Goal: Transaction & Acquisition: Subscribe to service/newsletter

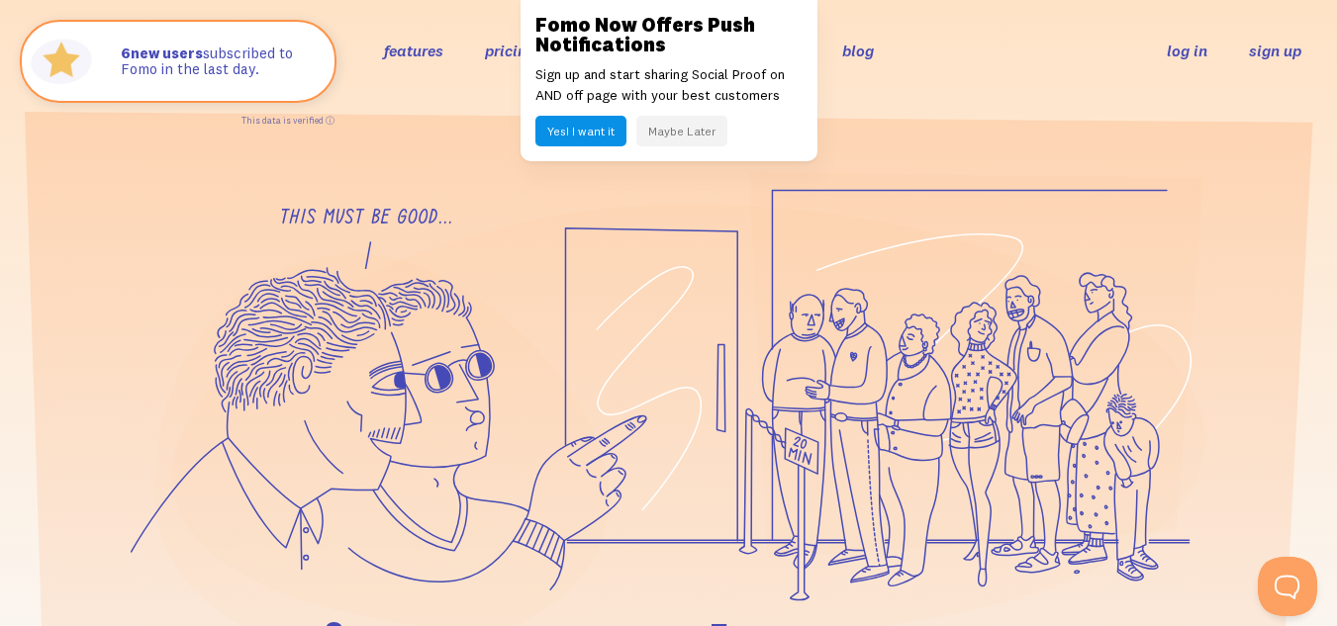
click at [1268, 51] on link "sign up" at bounding box center [1275, 51] width 52 height 21
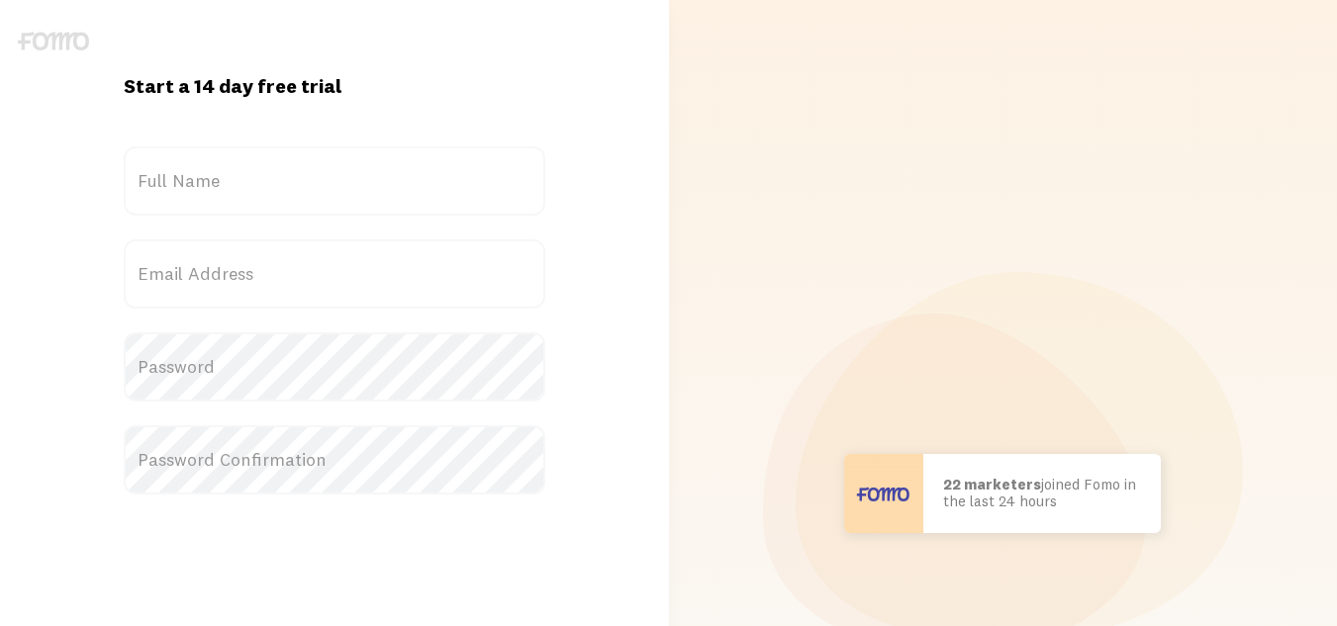
click at [444, 189] on label "Full Name" at bounding box center [335, 180] width 422 height 69
click at [444, 189] on input "Full Name" at bounding box center [335, 180] width 422 height 69
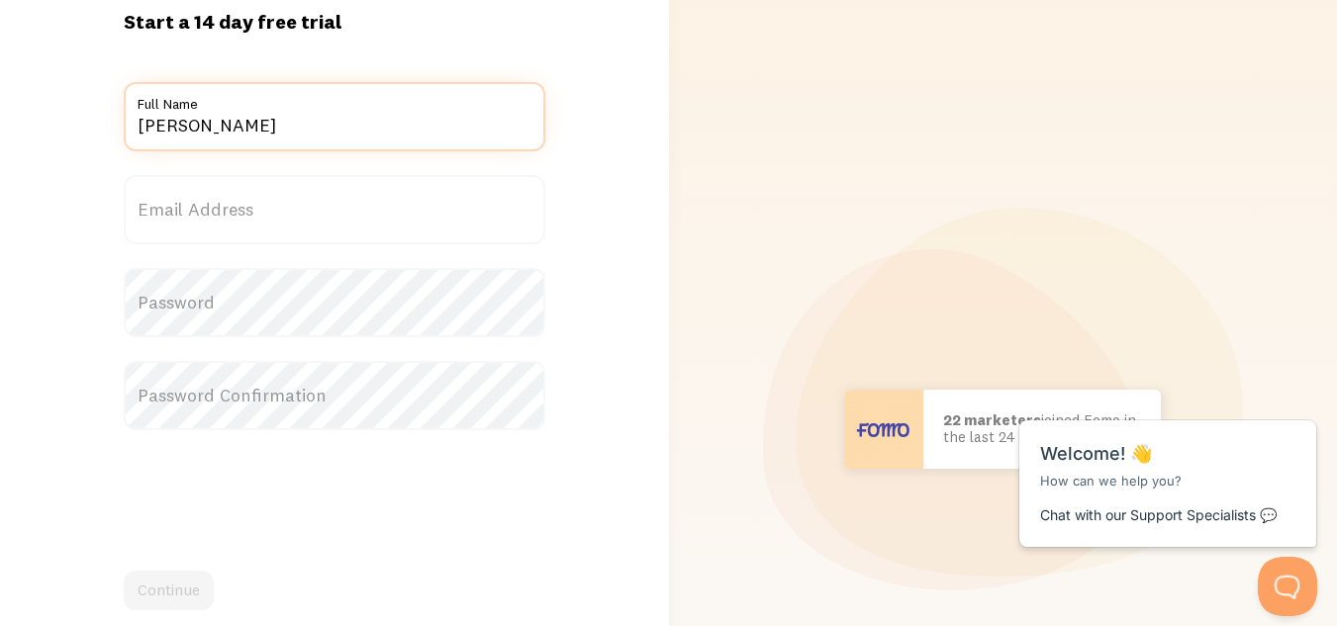
type input "[PERSON_NAME]"
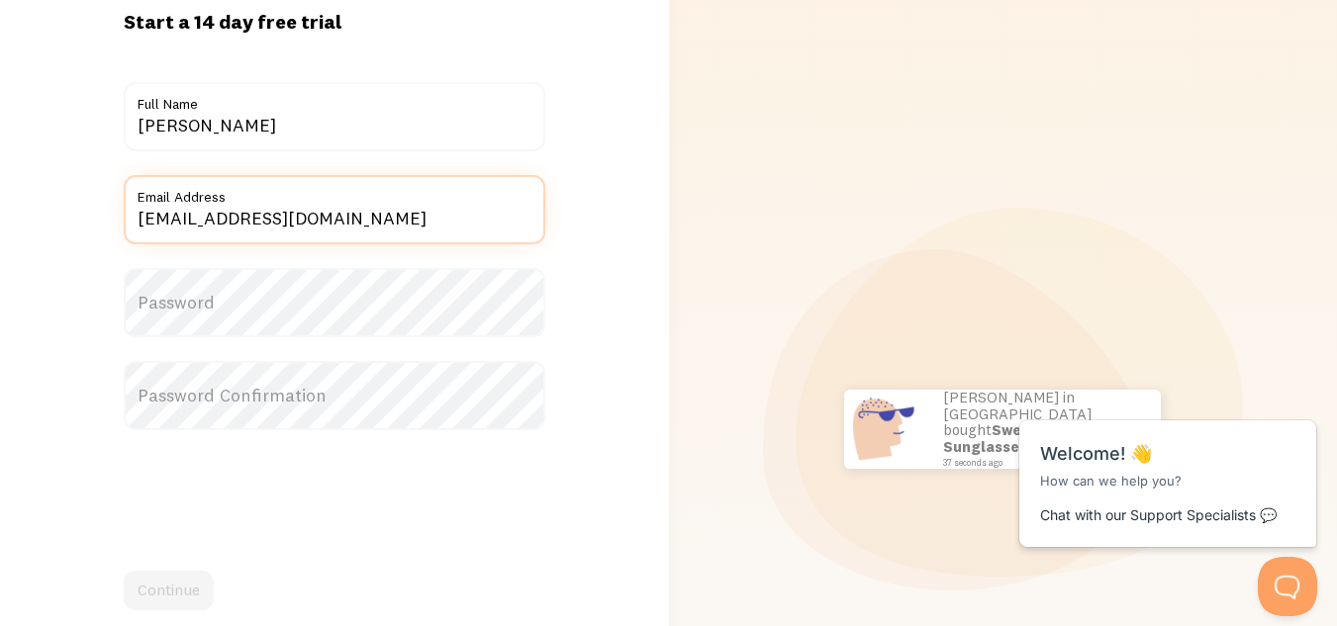
type input "[EMAIL_ADDRESS][DOMAIN_NAME]"
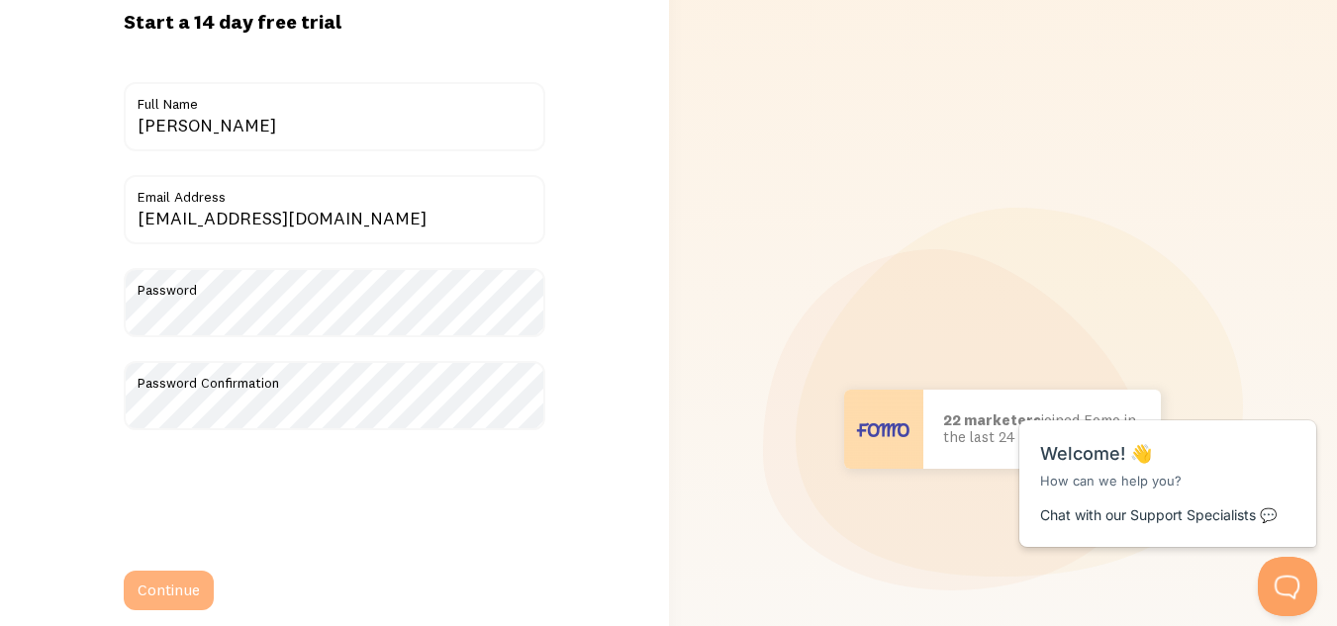
click at [196, 586] on button "Continue" at bounding box center [169, 591] width 90 height 40
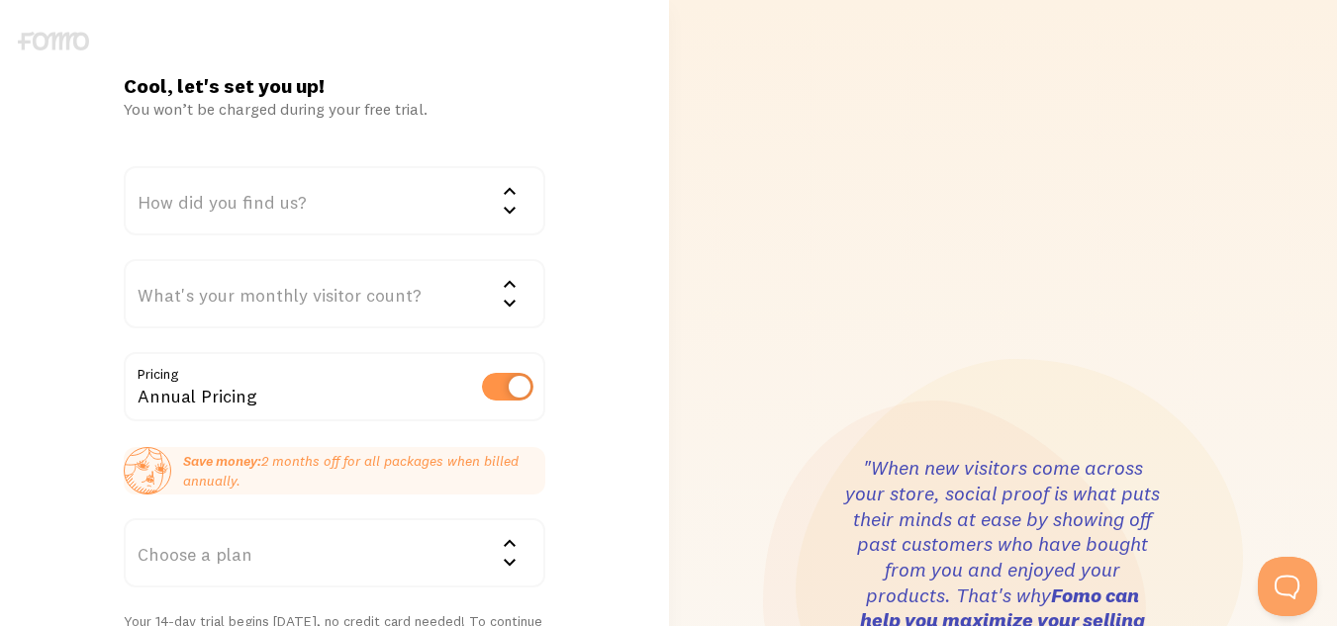
click at [269, 201] on div "How did you find us?" at bounding box center [335, 200] width 422 height 69
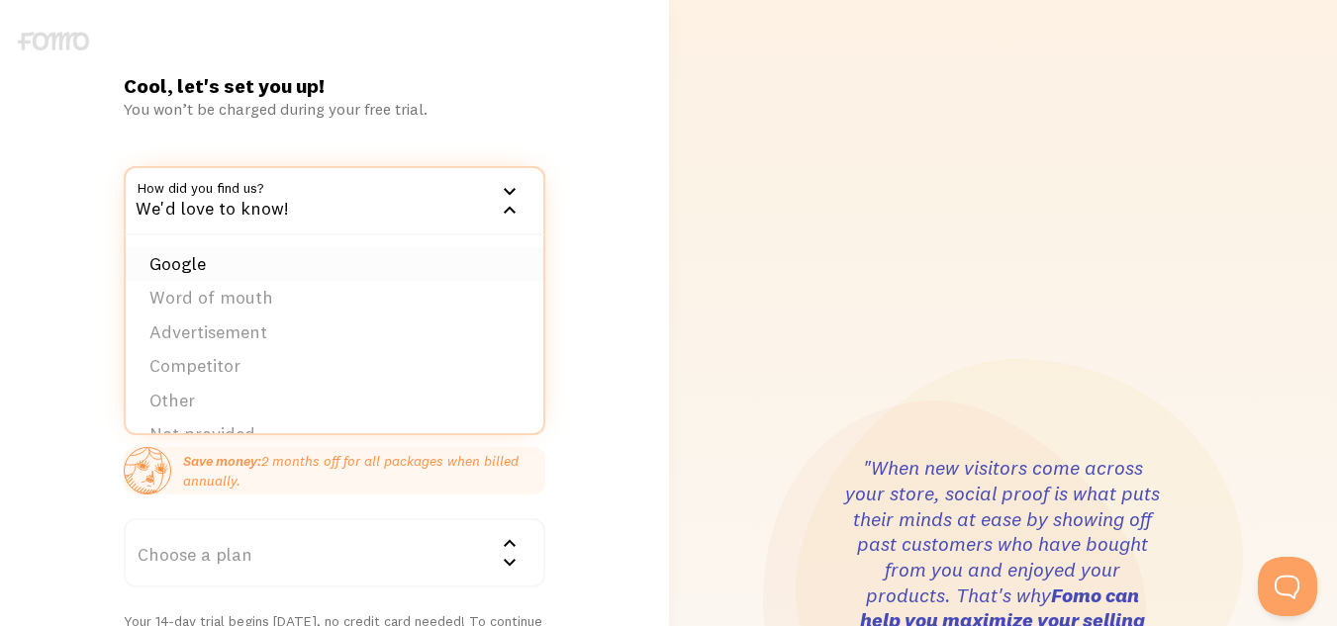
click at [267, 256] on li "Google" at bounding box center [335, 264] width 418 height 35
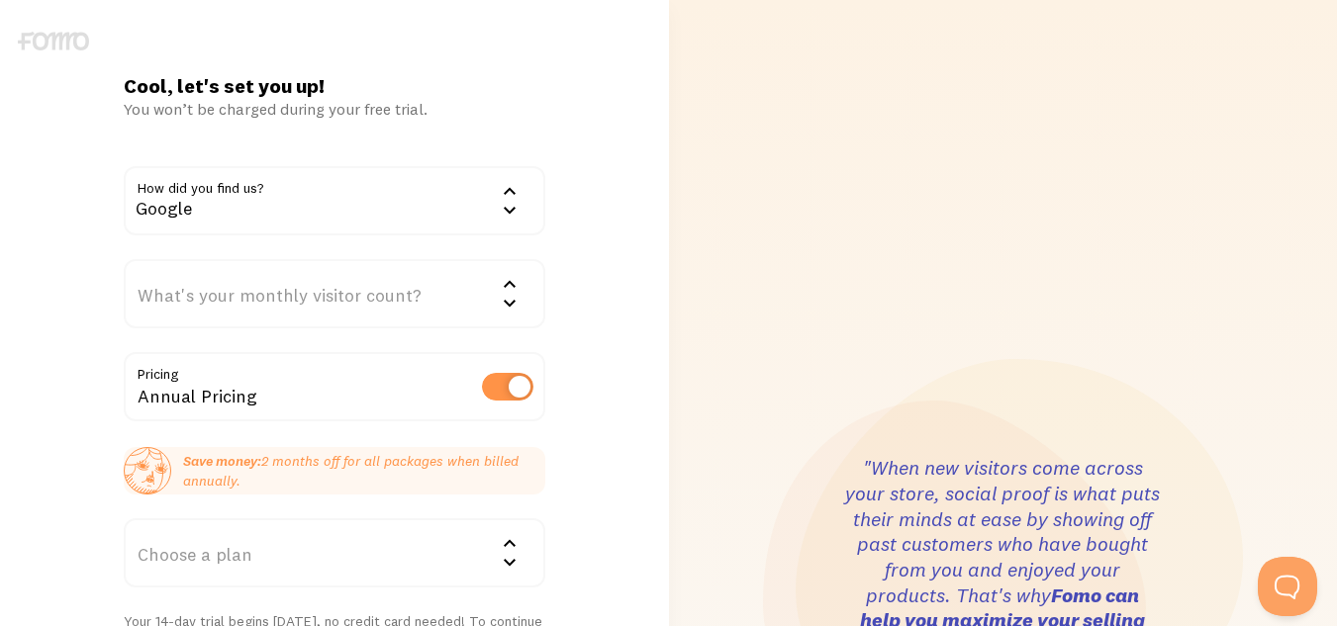
click at [264, 292] on div "What's your monthly visitor count?" at bounding box center [335, 293] width 422 height 69
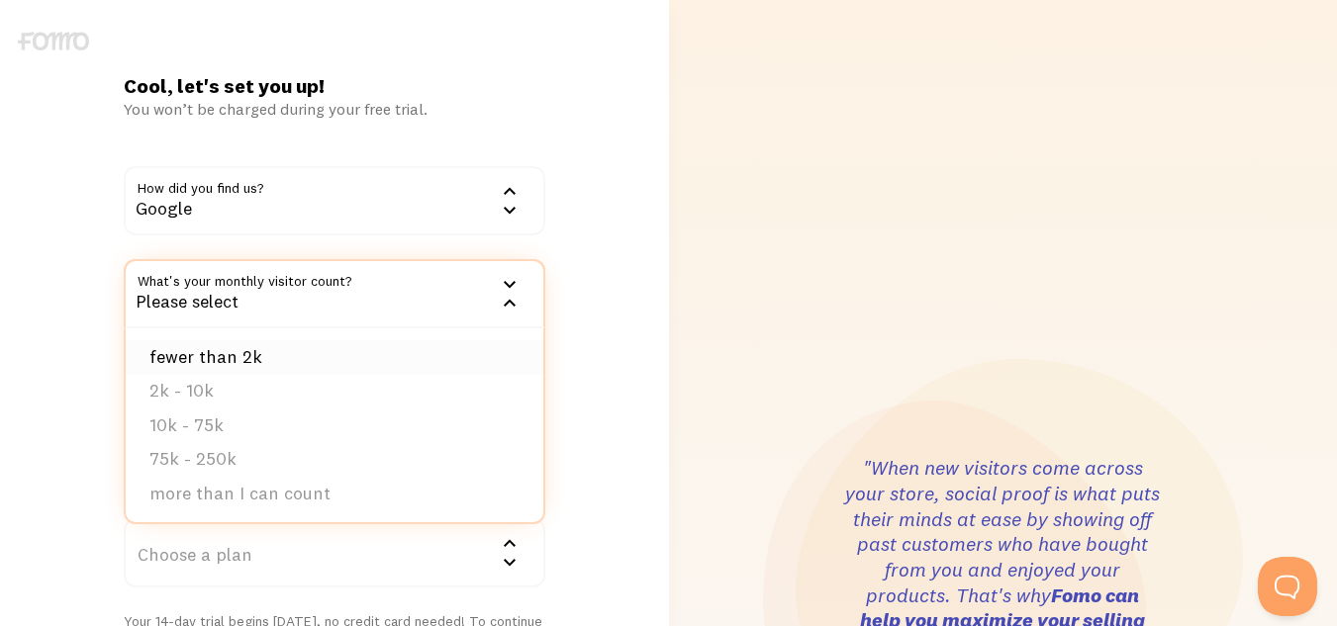
click at [261, 365] on li "fewer than 2k" at bounding box center [335, 357] width 418 height 35
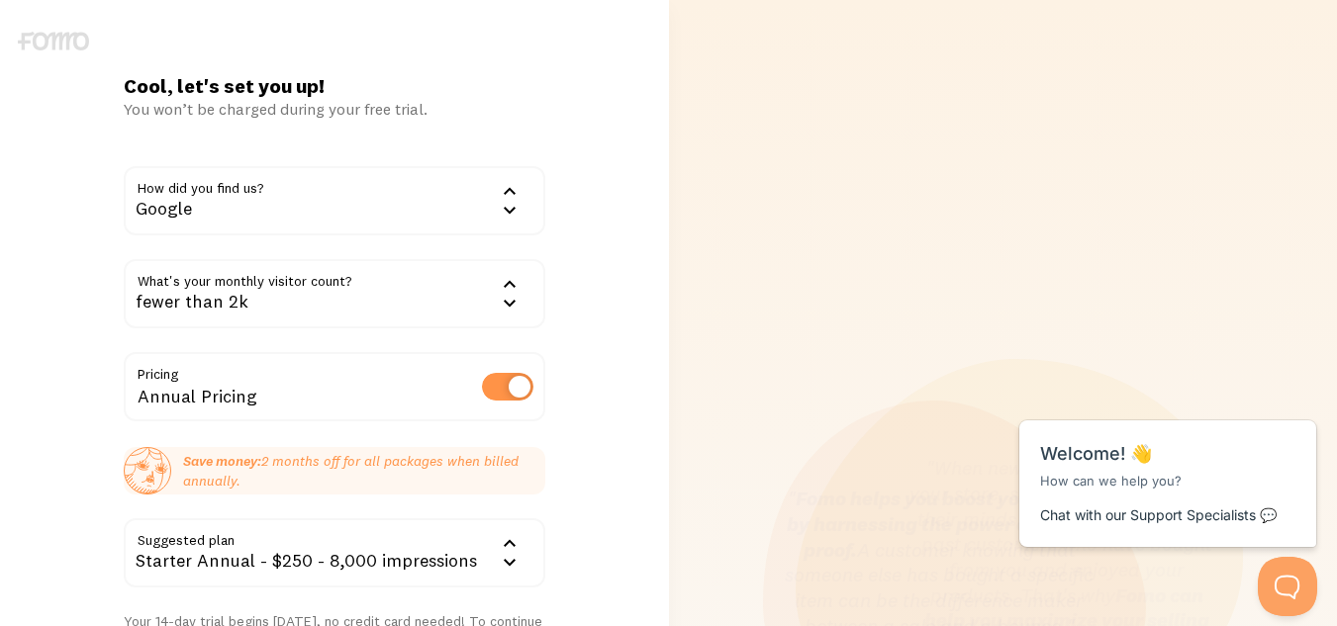
click at [493, 386] on label at bounding box center [507, 387] width 51 height 28
click at [493, 386] on input "checkbox" at bounding box center [507, 387] width 51 height 28
checkbox input "false"
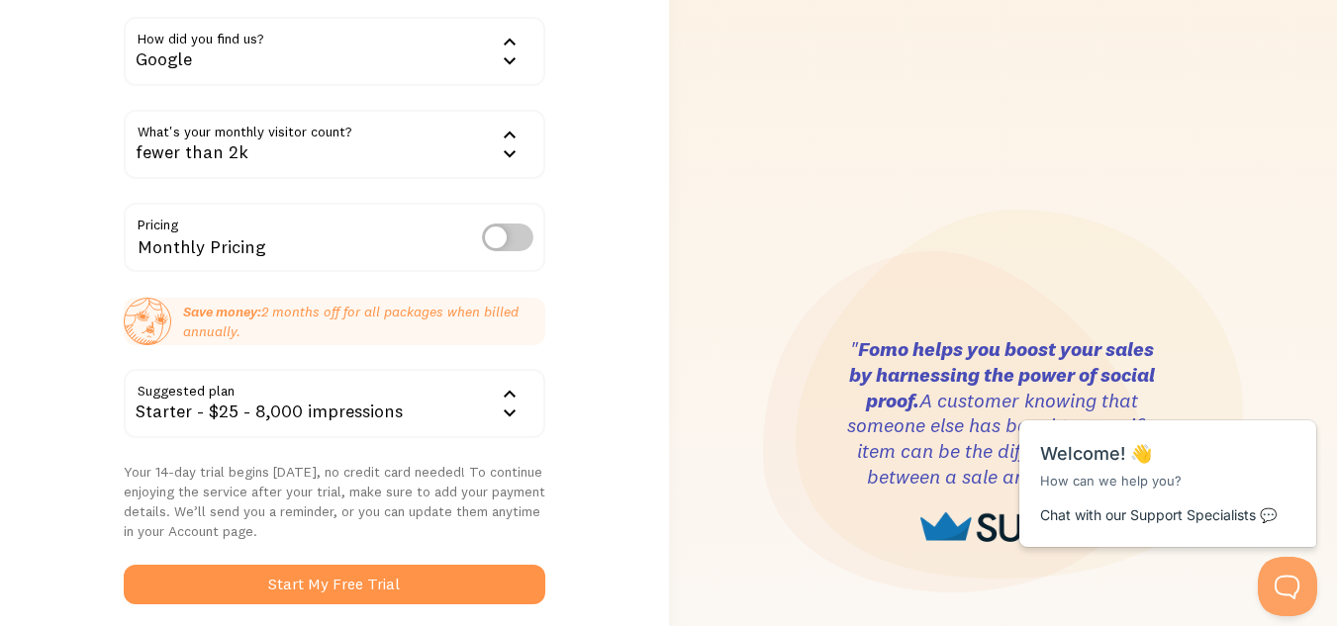
scroll to position [198, 0]
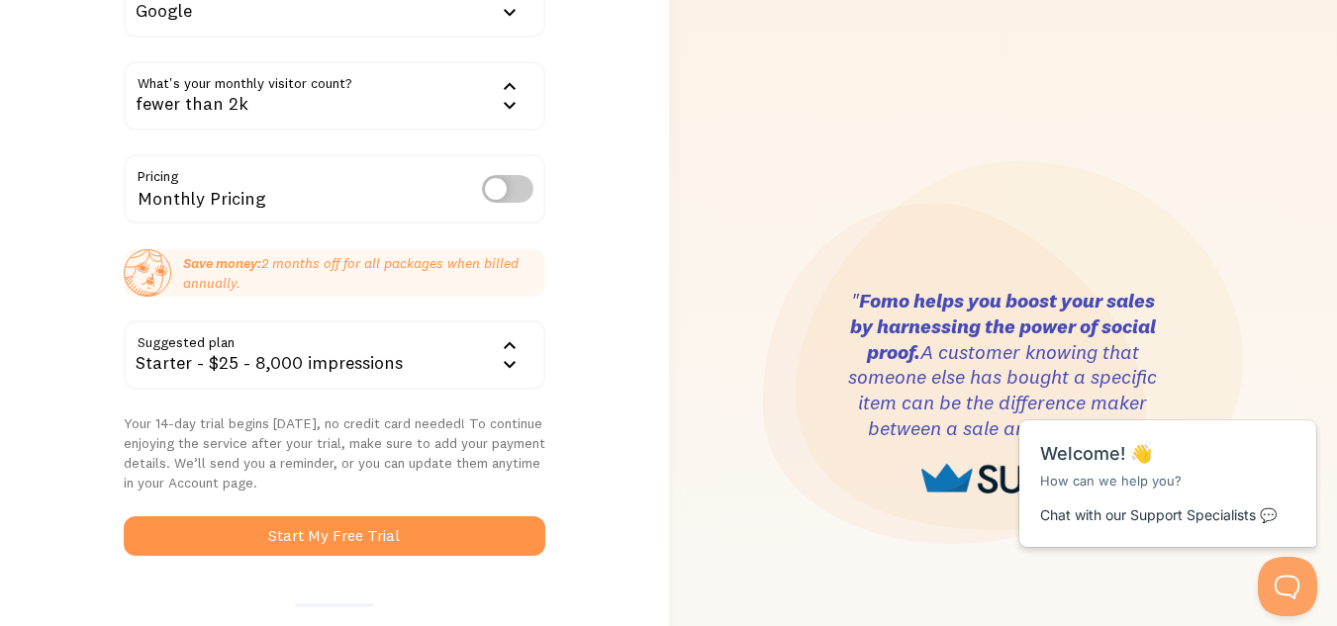
click at [384, 355] on div "Starter - $25 - 8,000 impressions" at bounding box center [335, 355] width 422 height 69
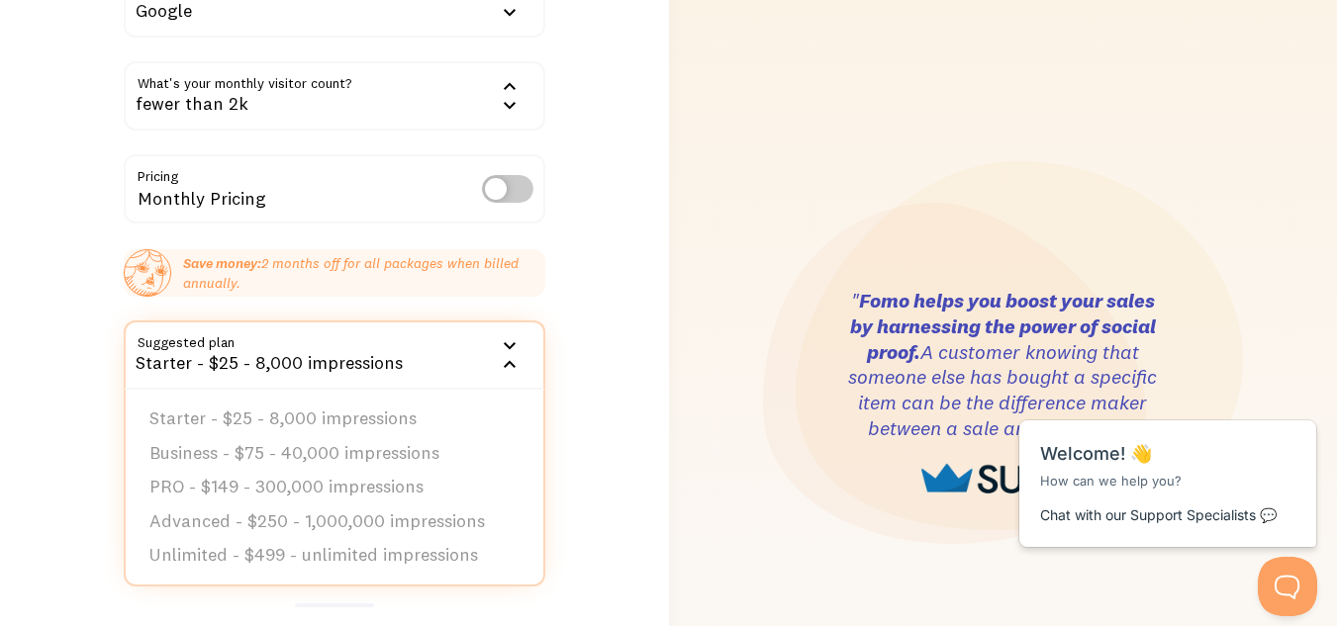
click at [622, 415] on div "Cool, let's set you up! You won’t be charged during your free trial. How did yo…" at bounding box center [334, 392] width 669 height 1035
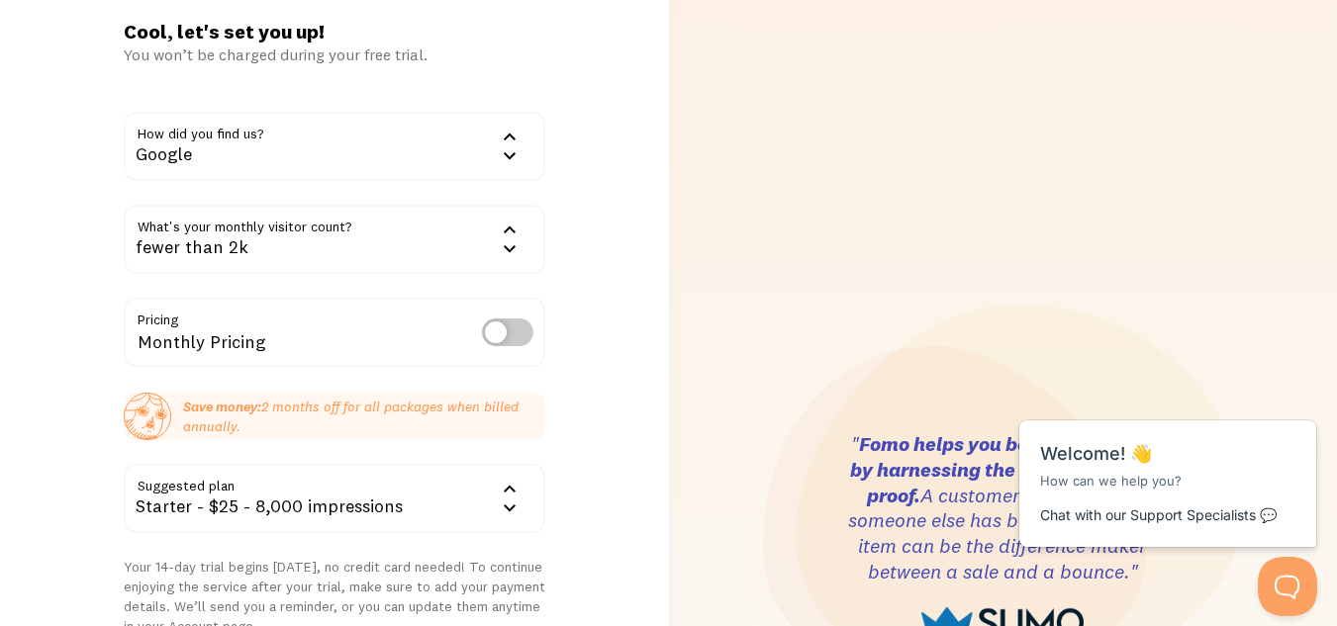
scroll to position [0, 0]
